Goal: Task Accomplishment & Management: Use online tool/utility

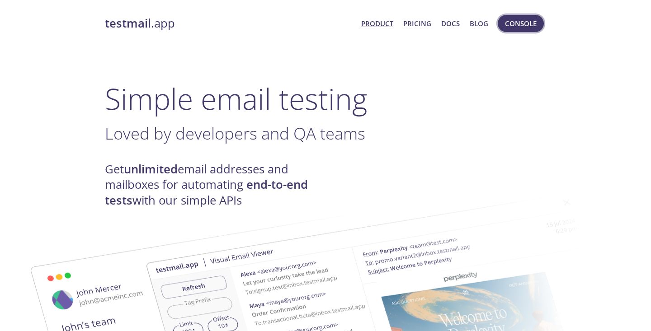
click at [526, 28] on span "Console" at bounding box center [521, 24] width 32 height 12
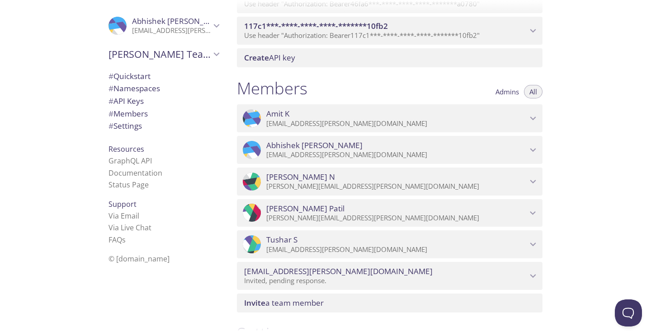
scroll to position [537, 0]
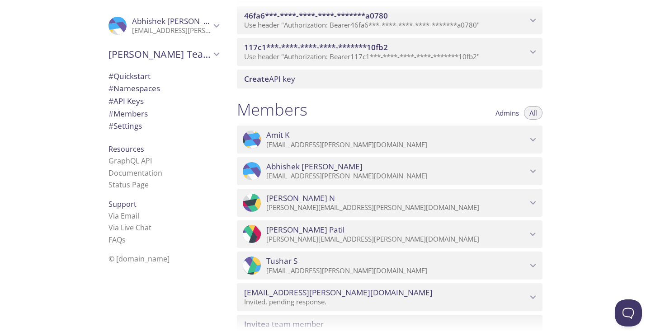
click at [152, 28] on p "[EMAIL_ADDRESS][PERSON_NAME][DOMAIN_NAME]" at bounding box center [171, 30] width 79 height 9
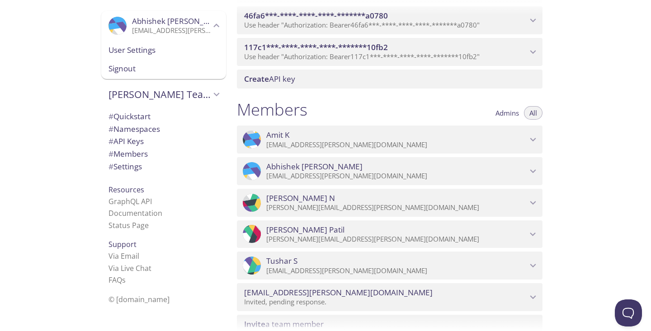
click at [164, 27] on p "[EMAIL_ADDRESS][PERSON_NAME][DOMAIN_NAME]" at bounding box center [171, 30] width 79 height 9
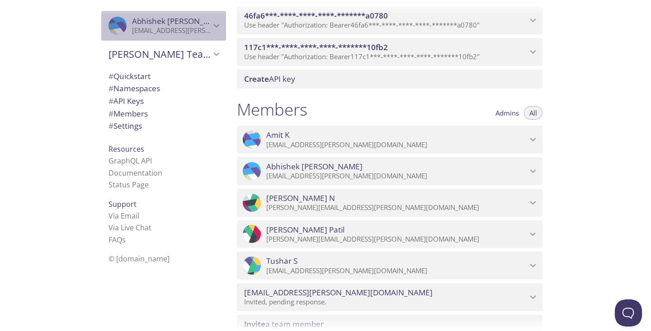
drag, startPoint x: 131, startPoint y: 32, endPoint x: 199, endPoint y: 33, distance: 67.3
click at [199, 33] on p "[EMAIL_ADDRESS][PERSON_NAME][DOMAIN_NAME]" at bounding box center [171, 30] width 79 height 9
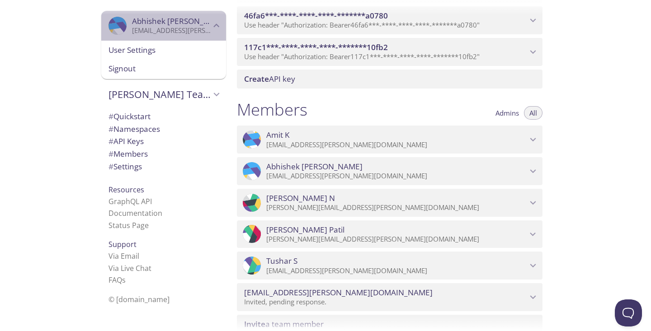
click at [199, 33] on p "[EMAIL_ADDRESS][PERSON_NAME][DOMAIN_NAME]" at bounding box center [171, 30] width 79 height 9
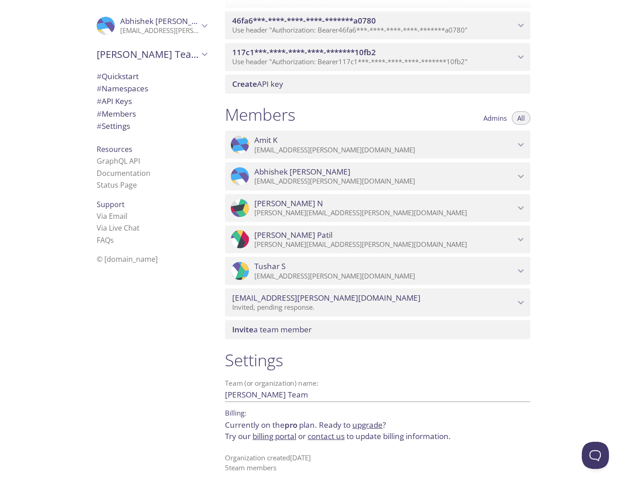
scroll to position [532, 0]
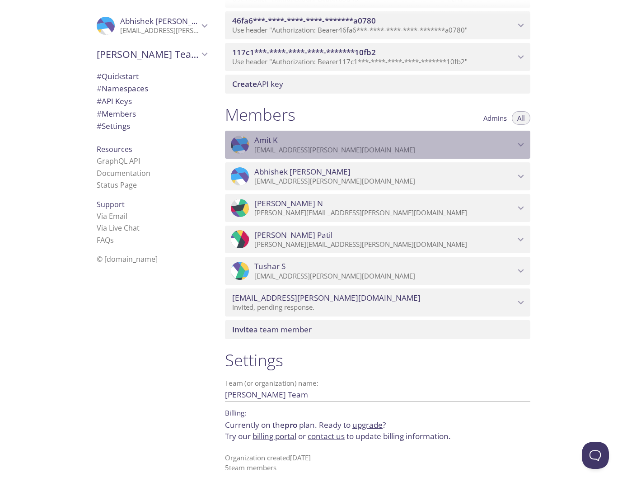
click at [380, 148] on p "[EMAIL_ADDRESS][PERSON_NAME][DOMAIN_NAME]" at bounding box center [384, 149] width 261 height 9
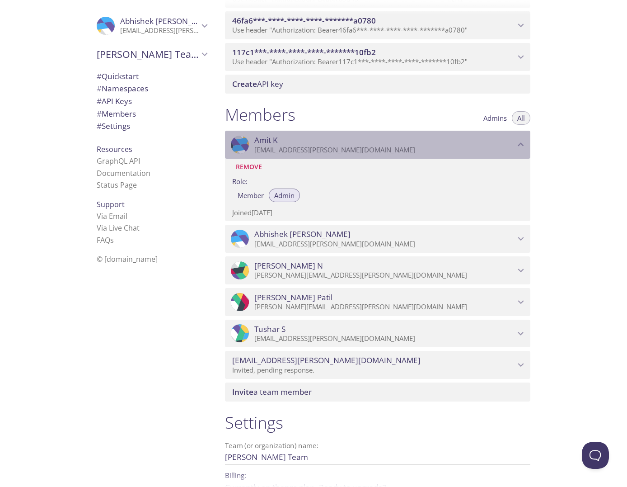
click at [263, 149] on p "[EMAIL_ADDRESS][PERSON_NAME][DOMAIN_NAME]" at bounding box center [384, 149] width 261 height 9
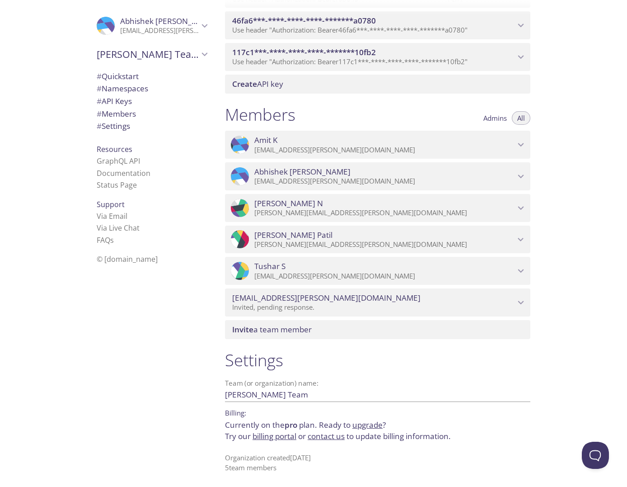
click at [284, 189] on div ".cls-1 { fill: #6d5ca8; } .cls-2 { fill: #3fc191; } .cls-3 { fill: #3b4752; } .…" at bounding box center [377, 176] width 305 height 28
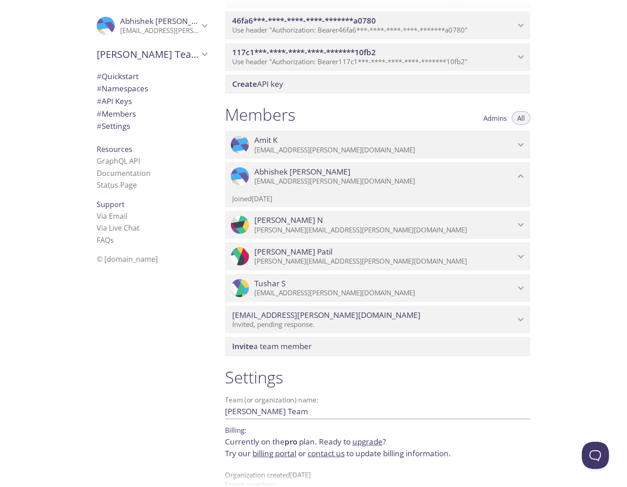
click at [289, 233] on p "[PERSON_NAME][EMAIL_ADDRESS][PERSON_NAME][DOMAIN_NAME]" at bounding box center [384, 229] width 261 height 9
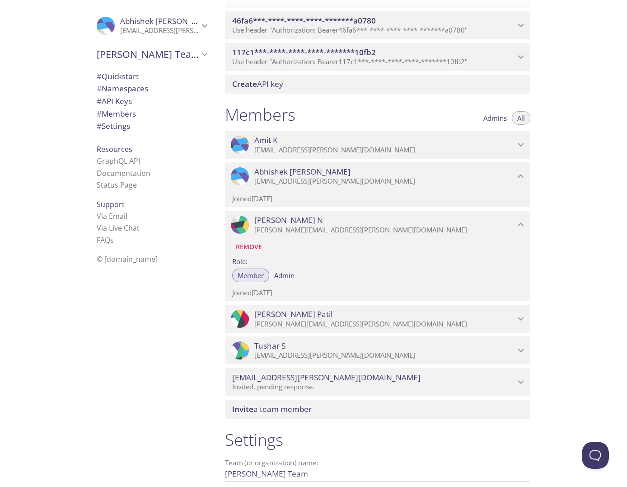
click at [261, 152] on p "[EMAIL_ADDRESS][PERSON_NAME][DOMAIN_NAME]" at bounding box center [384, 149] width 261 height 9
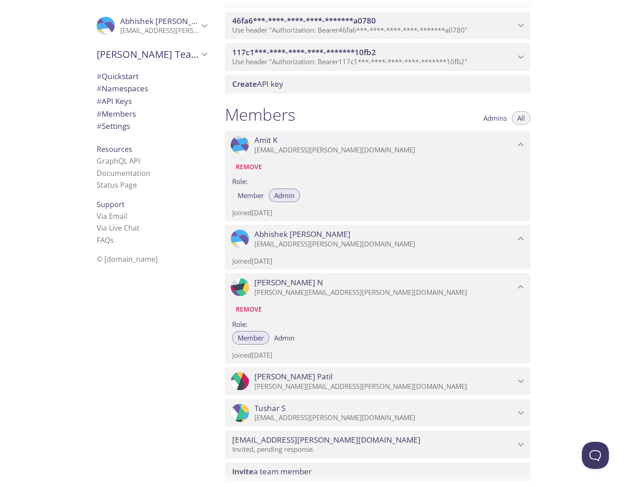
click at [233, 150] on icon "Amit K" at bounding box center [241, 148] width 20 height 9
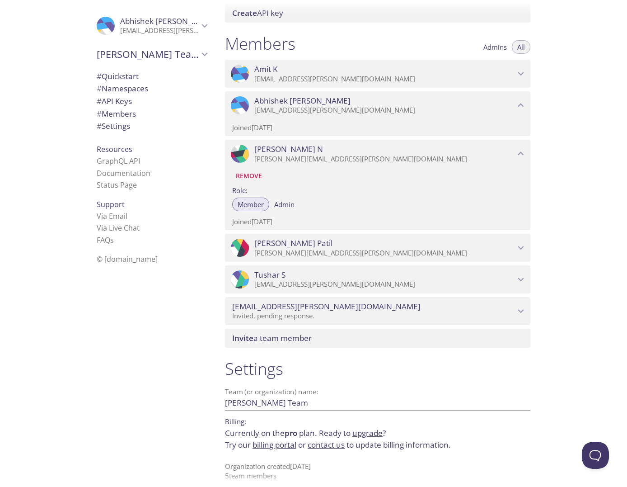
scroll to position [612, 0]
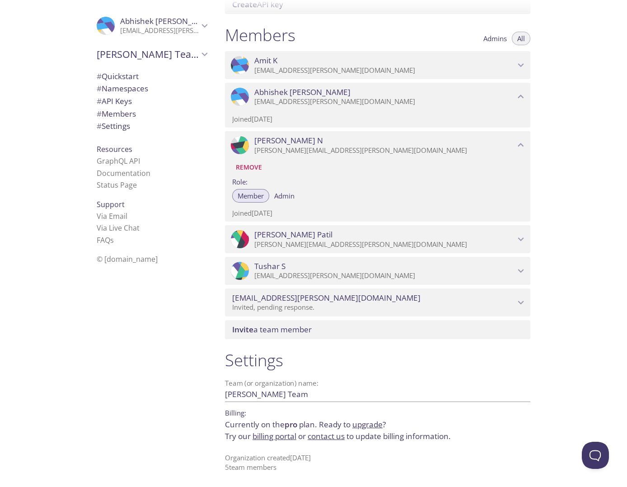
click at [284, 73] on p "[EMAIL_ADDRESS][PERSON_NAME][DOMAIN_NAME]" at bounding box center [384, 70] width 261 height 9
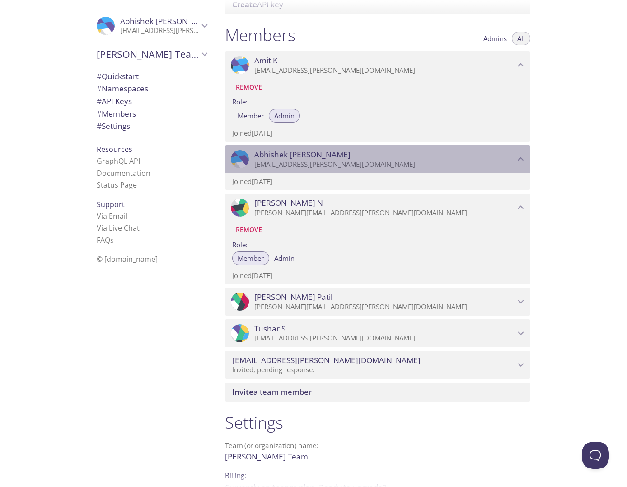
click at [289, 160] on p "[EMAIL_ADDRESS][PERSON_NAME][DOMAIN_NAME]" at bounding box center [384, 164] width 261 height 9
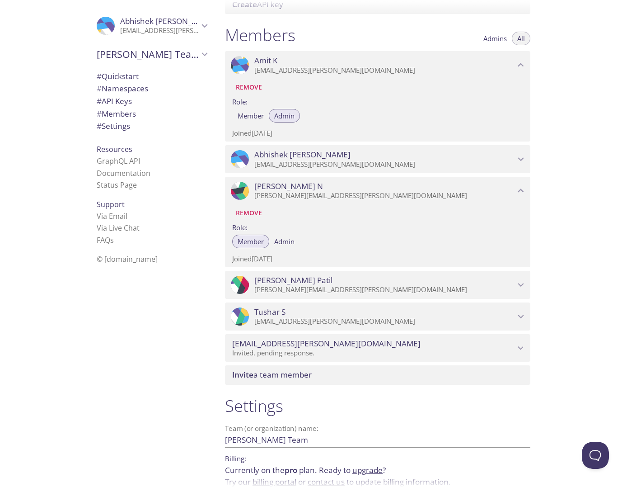
click at [335, 73] on p "[EMAIL_ADDRESS][PERSON_NAME][DOMAIN_NAME]" at bounding box center [384, 70] width 261 height 9
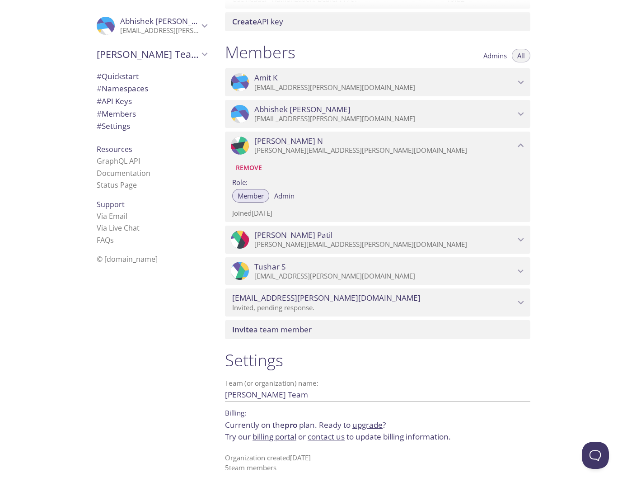
scroll to position [595, 0]
click at [313, 150] on p "[PERSON_NAME][EMAIL_ADDRESS][PERSON_NAME][DOMAIN_NAME]" at bounding box center [384, 150] width 261 height 9
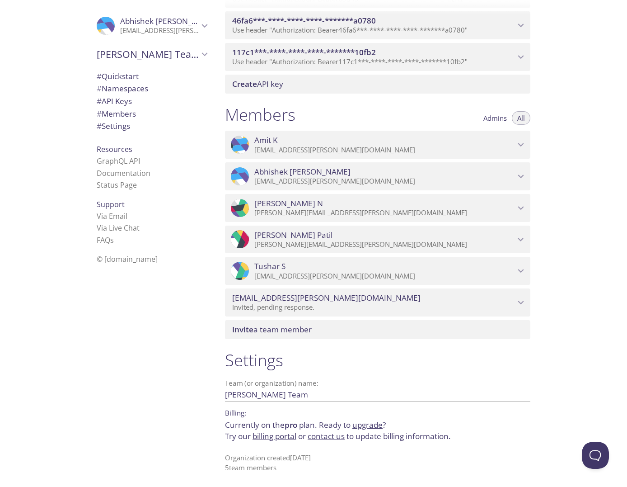
scroll to position [338, 0]
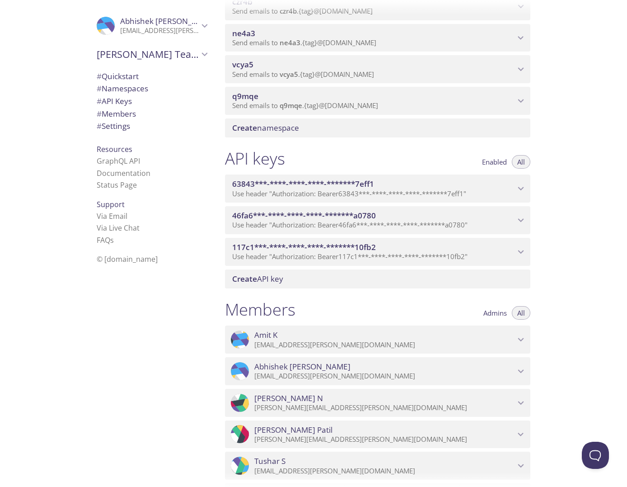
click at [283, 195] on span "Use header "Authorization: Bearer 63843***-****-****-****-*******7eff1 "" at bounding box center [349, 193] width 234 height 9
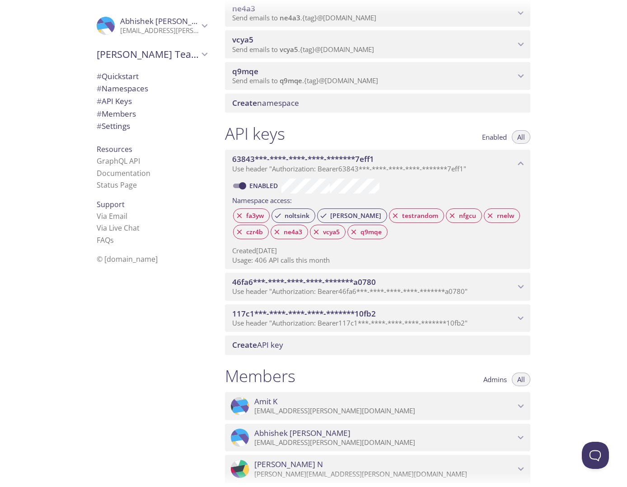
scroll to position [376, 0]
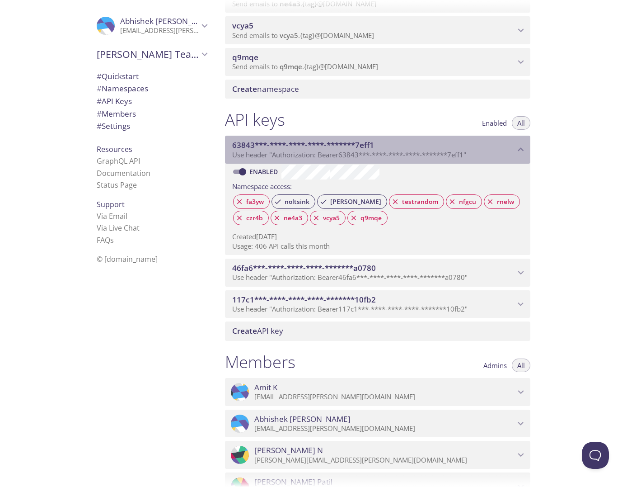
drag, startPoint x: 276, startPoint y: 157, endPoint x: 460, endPoint y: 155, distance: 184.8
click at [460, 155] on span "Use header "Authorization: Bearer 63843***-****-****-****-*******7eff1 "" at bounding box center [349, 154] width 234 height 9
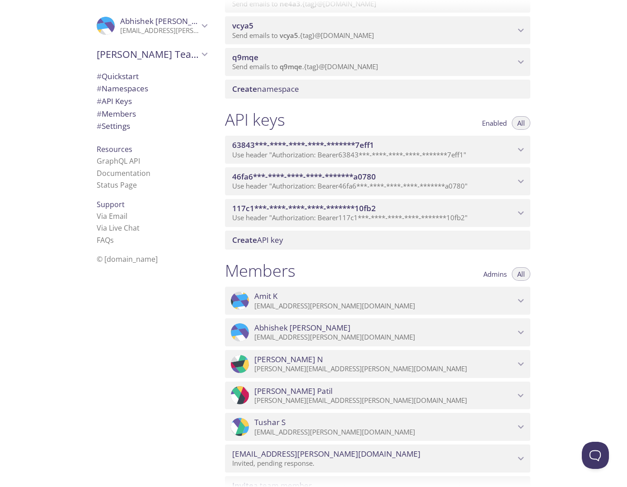
click at [413, 154] on span "Use header "Authorization: Bearer 63843***-****-****-****-*******7eff1 "" at bounding box center [349, 154] width 234 height 9
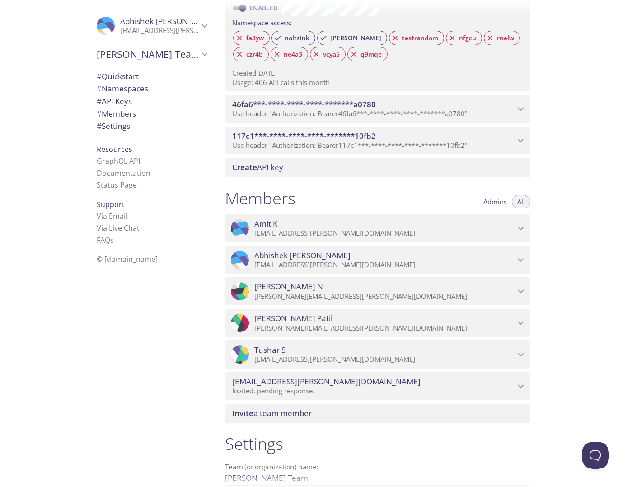
scroll to position [543, 0]
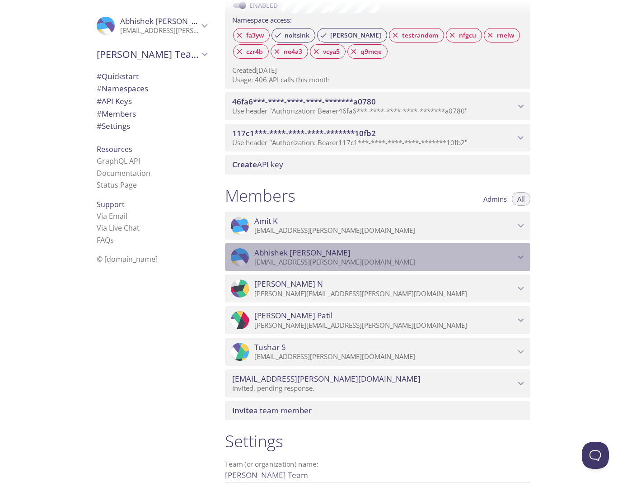
click at [309, 260] on p "[EMAIL_ADDRESS][PERSON_NAME][DOMAIN_NAME]" at bounding box center [384, 262] width 261 height 9
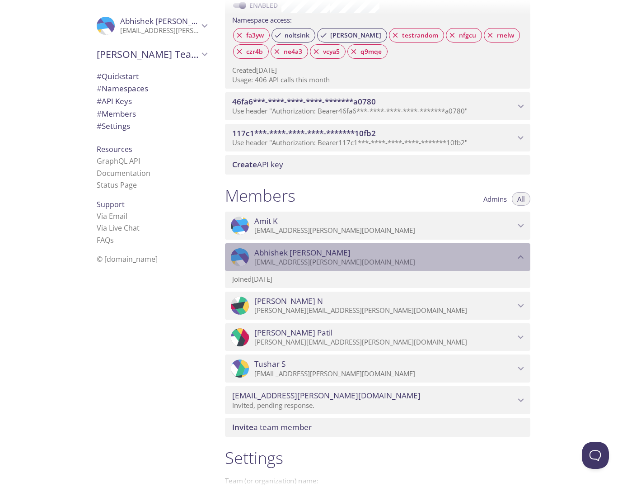
click at [309, 260] on p "[EMAIL_ADDRESS][PERSON_NAME][DOMAIN_NAME]" at bounding box center [384, 262] width 261 height 9
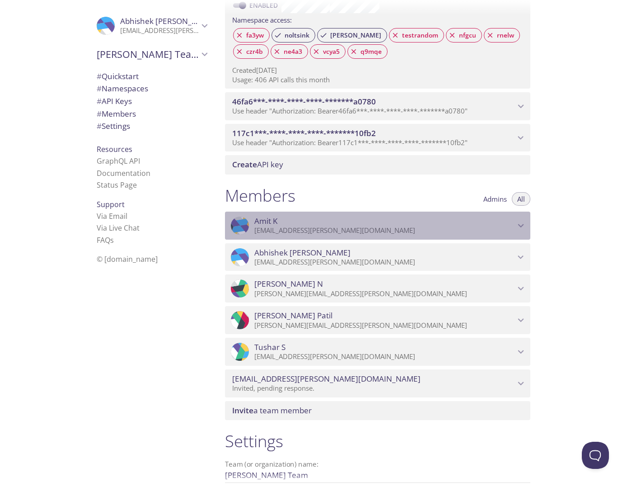
click at [272, 232] on p "[EMAIL_ADDRESS][PERSON_NAME][DOMAIN_NAME]" at bounding box center [384, 230] width 261 height 9
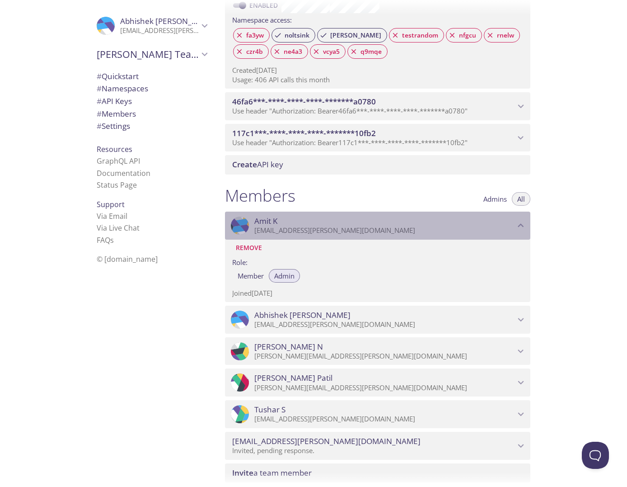
click at [311, 232] on p "[EMAIL_ADDRESS][PERSON_NAME][DOMAIN_NAME]" at bounding box center [384, 230] width 261 height 9
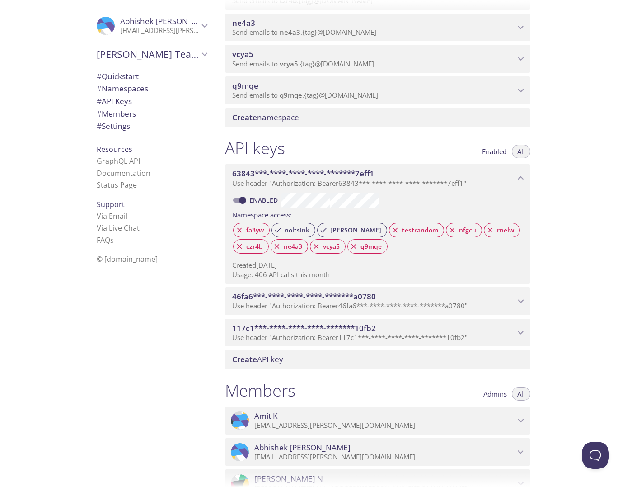
scroll to position [624, 0]
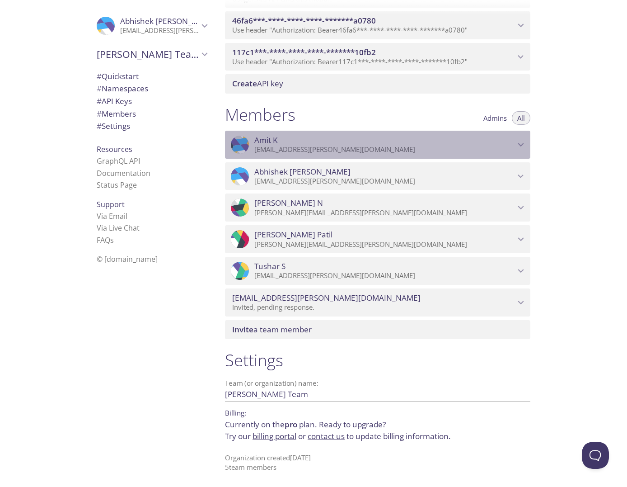
click at [281, 149] on p "[EMAIL_ADDRESS][PERSON_NAME][DOMAIN_NAME]" at bounding box center [384, 149] width 261 height 9
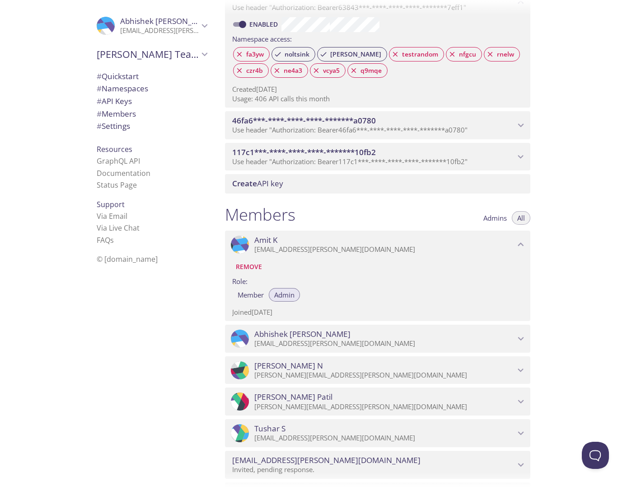
scroll to position [491, 0]
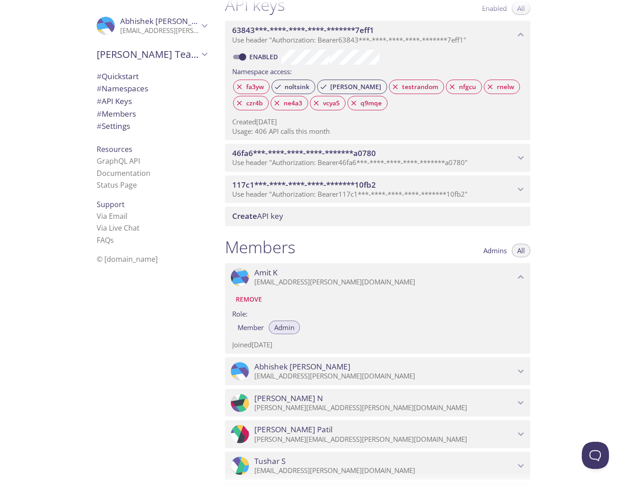
click at [272, 277] on div "Amit K [EMAIL_ADDRESS][PERSON_NAME][DOMAIN_NAME]" at bounding box center [384, 276] width 261 height 19
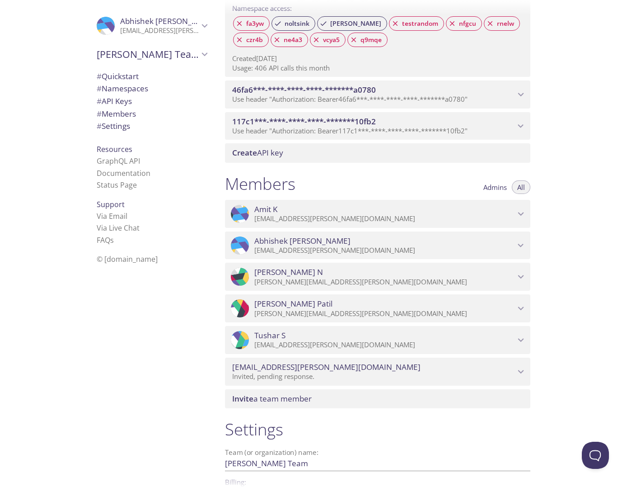
scroll to position [624, 0]
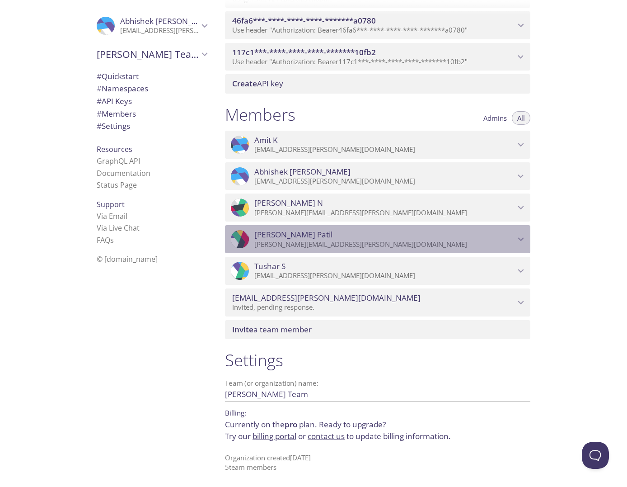
click at [291, 240] on p "[PERSON_NAME][EMAIL_ADDRESS][PERSON_NAME][DOMAIN_NAME]" at bounding box center [384, 244] width 261 height 9
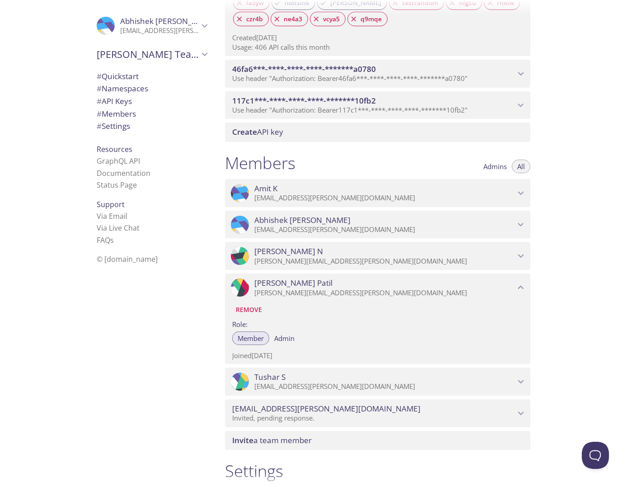
scroll to position [548, 0]
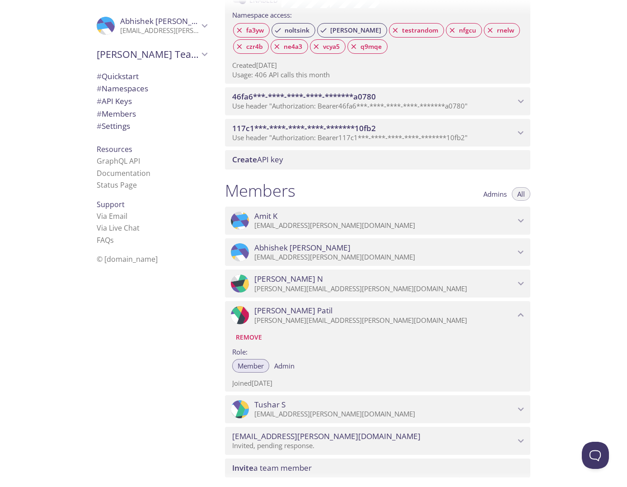
click at [270, 280] on span "[PERSON_NAME]" at bounding box center [288, 279] width 69 height 10
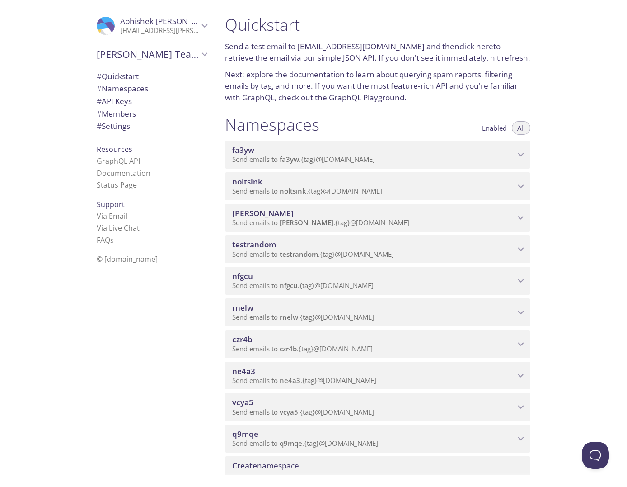
click at [133, 64] on div "[PERSON_NAME] Team" at bounding box center [151, 53] width 125 height 23
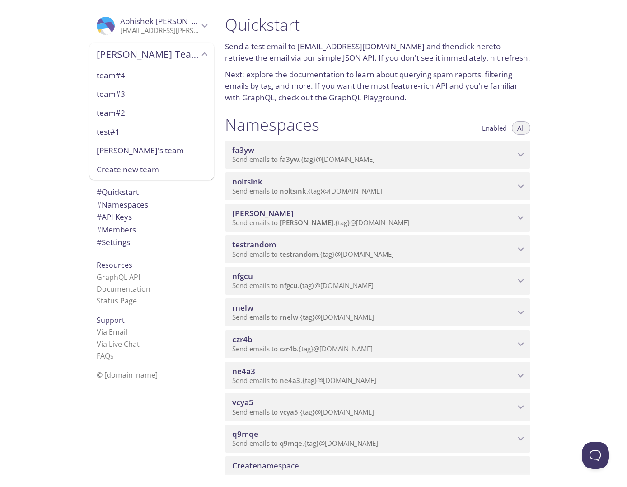
click at [133, 64] on div "[PERSON_NAME] Team" at bounding box center [151, 53] width 125 height 23
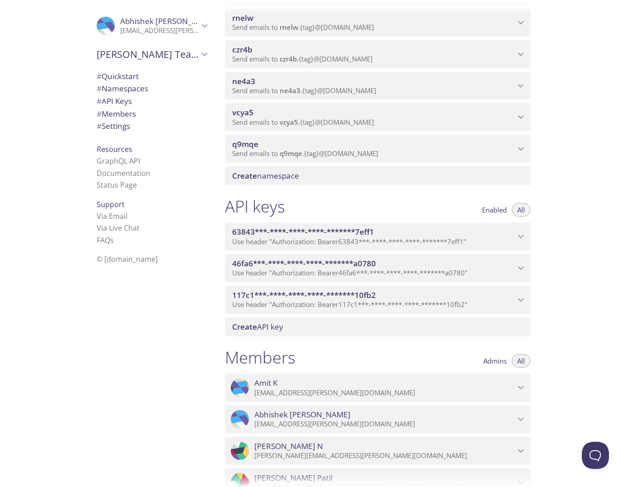
scroll to position [290, 0]
